Goal: Find contact information: Find contact information

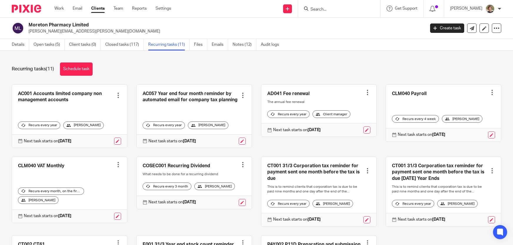
click at [329, 9] on input "Search" at bounding box center [336, 9] width 53 height 5
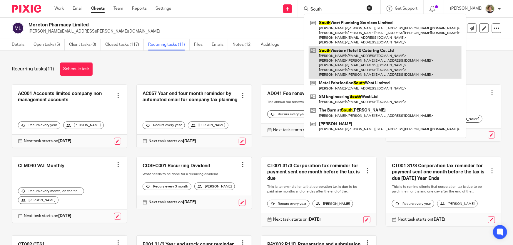
type input "South"
click at [345, 60] on link at bounding box center [385, 62] width 153 height 33
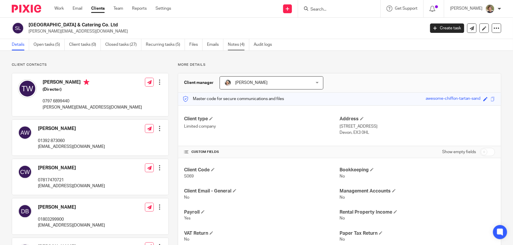
click at [229, 44] on link "Notes (4)" at bounding box center [238, 44] width 21 height 11
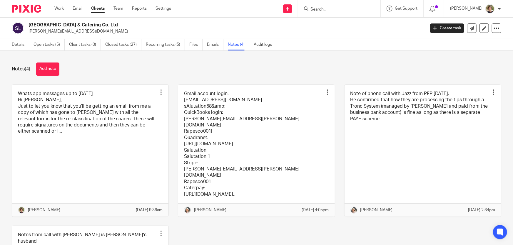
click at [339, 9] on input "Search" at bounding box center [336, 9] width 53 height 5
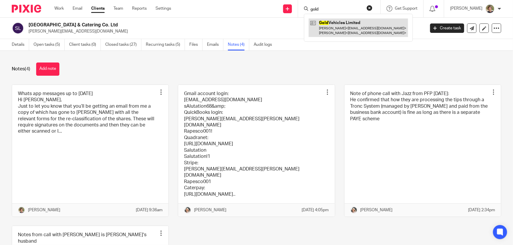
type input "gold"
click at [339, 24] on link at bounding box center [358, 28] width 99 height 18
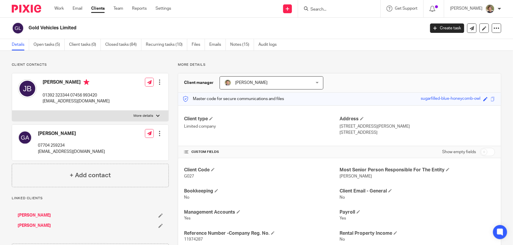
click at [337, 5] on form at bounding box center [341, 8] width 63 height 7
click at [336, 8] on input "Search" at bounding box center [336, 9] width 53 height 5
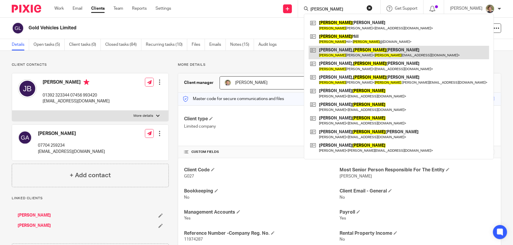
type input "[PERSON_NAME]"
click at [342, 51] on link at bounding box center [399, 53] width 180 height 14
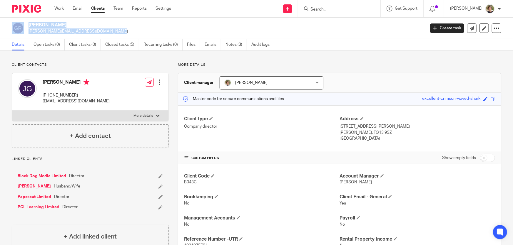
drag, startPoint x: 78, startPoint y: 31, endPoint x: 24, endPoint y: 32, distance: 53.2
click at [24, 32] on div "[PERSON_NAME] Richard [EMAIL_ADDRESS][DOMAIN_NAME]" at bounding box center [216, 28] width 409 height 12
click at [88, 31] on p "[PERSON_NAME][EMAIL_ADDRESS][DOMAIN_NAME]" at bounding box center [225, 32] width 393 height 6
drag, startPoint x: 75, startPoint y: 31, endPoint x: 28, endPoint y: 32, distance: 47.0
click at [28, 32] on div "[PERSON_NAME] Richard [EMAIL_ADDRESS][DOMAIN_NAME]" at bounding box center [216, 28] width 409 height 12
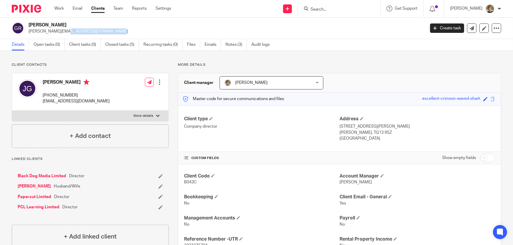
copy p "[PERSON_NAME][EMAIL_ADDRESS][DOMAIN_NAME]"
click at [116, 103] on div "[PERSON_NAME] ‭[PHONE_NUMBER] [EMAIL_ADDRESS][DOMAIN_NAME] Edit contact Create …" at bounding box center [90, 91] width 156 height 37
click at [97, 104] on div "[PERSON_NAME] ‭[PHONE_NUMBER] [EMAIL_ADDRESS][DOMAIN_NAME] Edit contact Create …" at bounding box center [90, 91] width 156 height 37
drag, startPoint x: 94, startPoint y: 102, endPoint x: 39, endPoint y: 103, distance: 54.7
click at [39, 103] on div "[PERSON_NAME] ‭[PHONE_NUMBER] [EMAIL_ADDRESS][DOMAIN_NAME] Edit contact Create …" at bounding box center [90, 91] width 156 height 37
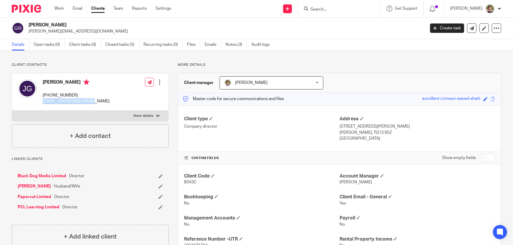
copy p "[EMAIL_ADDRESS][DOMAIN_NAME]"
